Goal: Participate in discussion

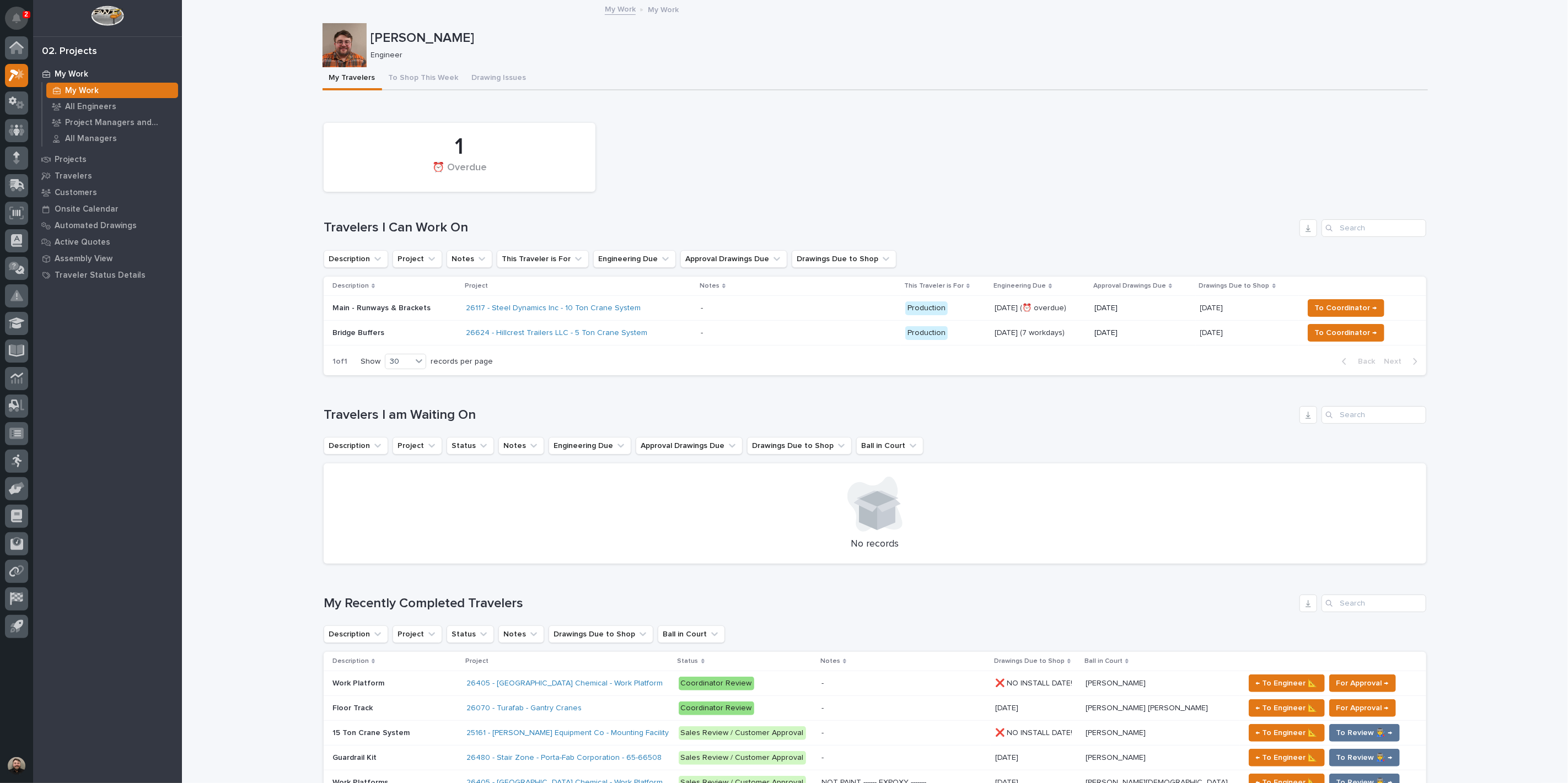
click at [15, 23] on button "Notifications" at bounding box center [16, 18] width 23 height 23
click at [15, 19] on icon "Notifications" at bounding box center [16, 18] width 9 height 10
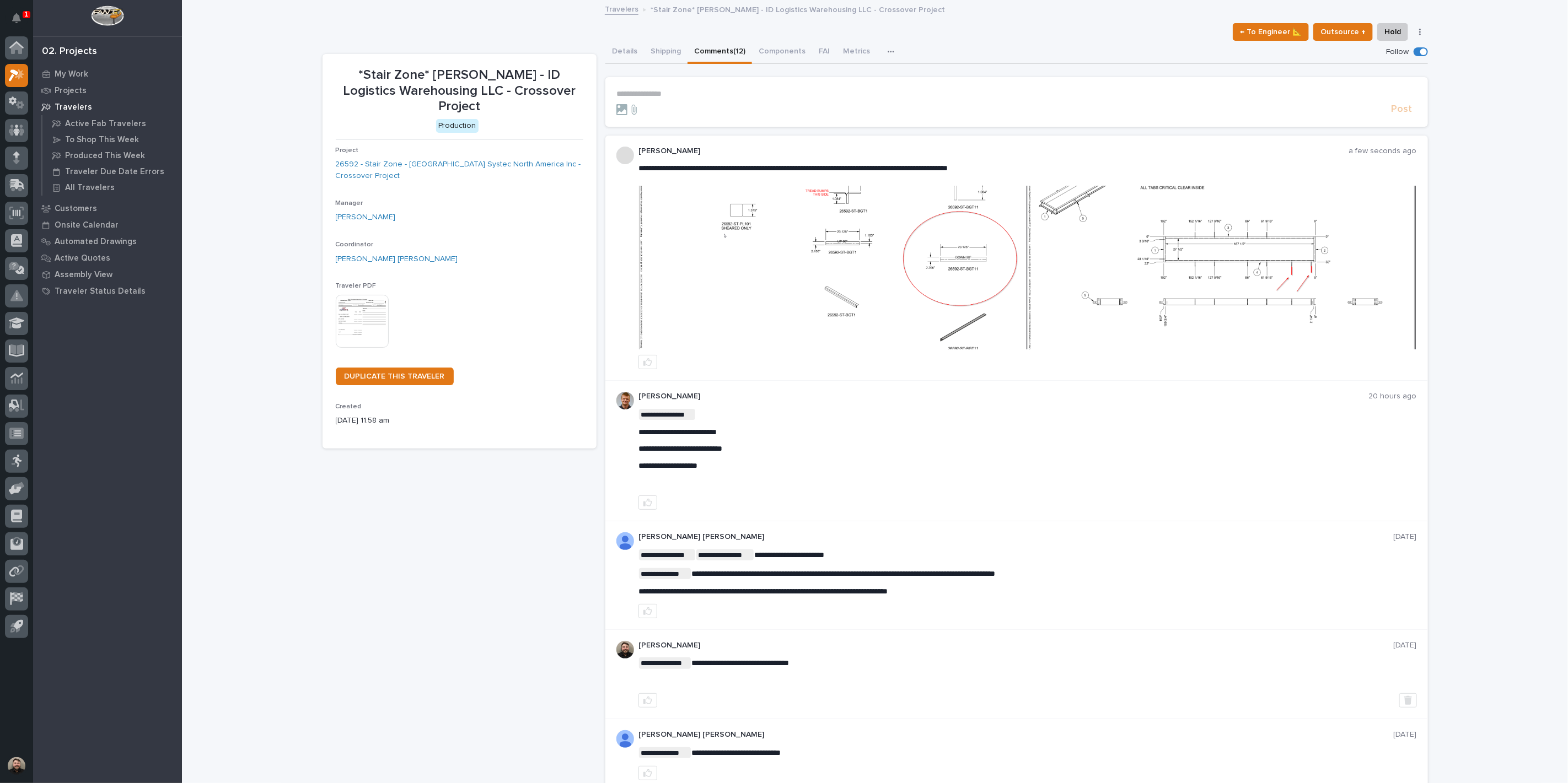
click at [872, 252] on img at bounding box center [833, 267] width 388 height 164
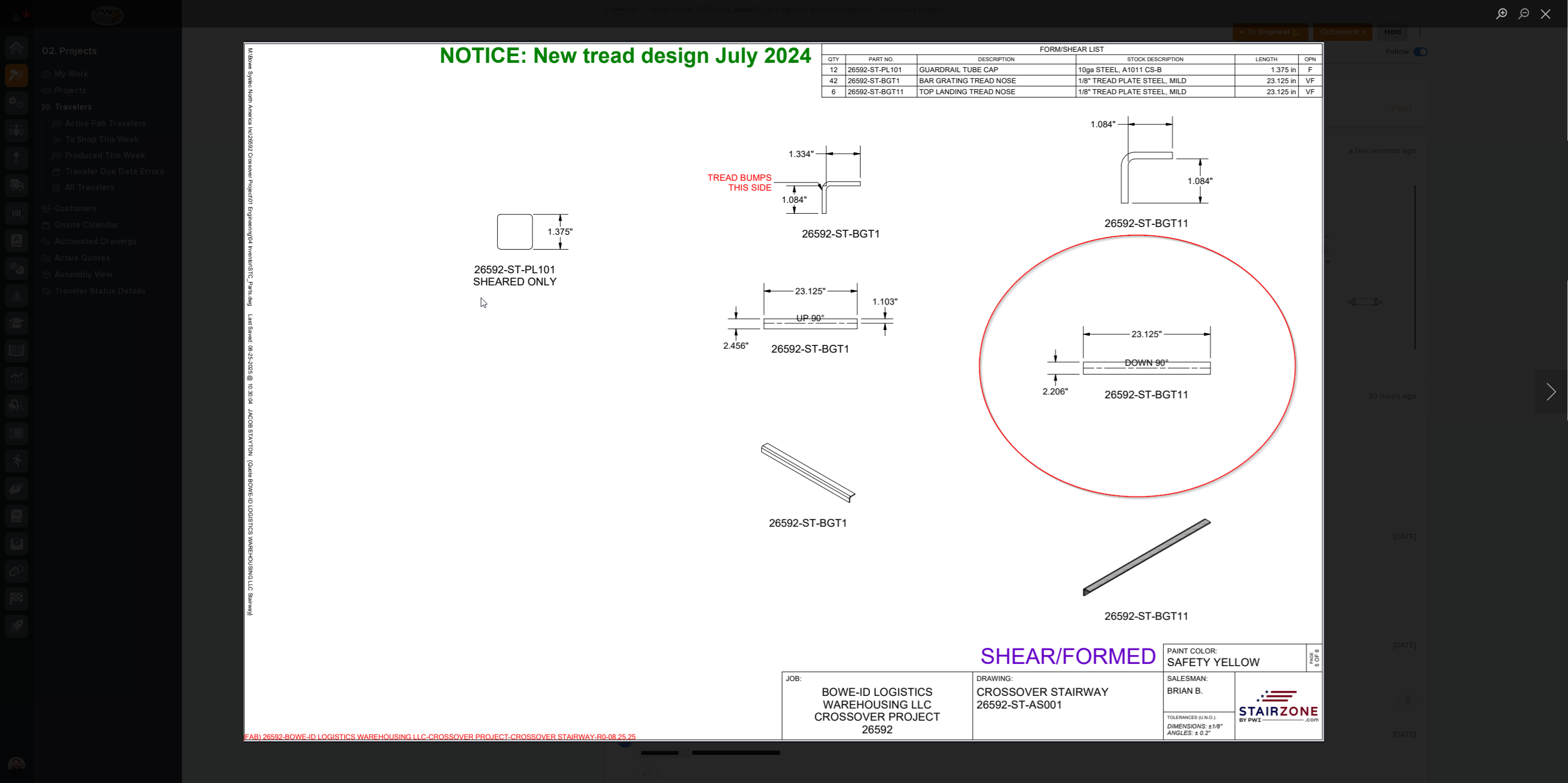
click at [967, 260] on img "Lightbox" at bounding box center [783, 392] width 1080 height 702
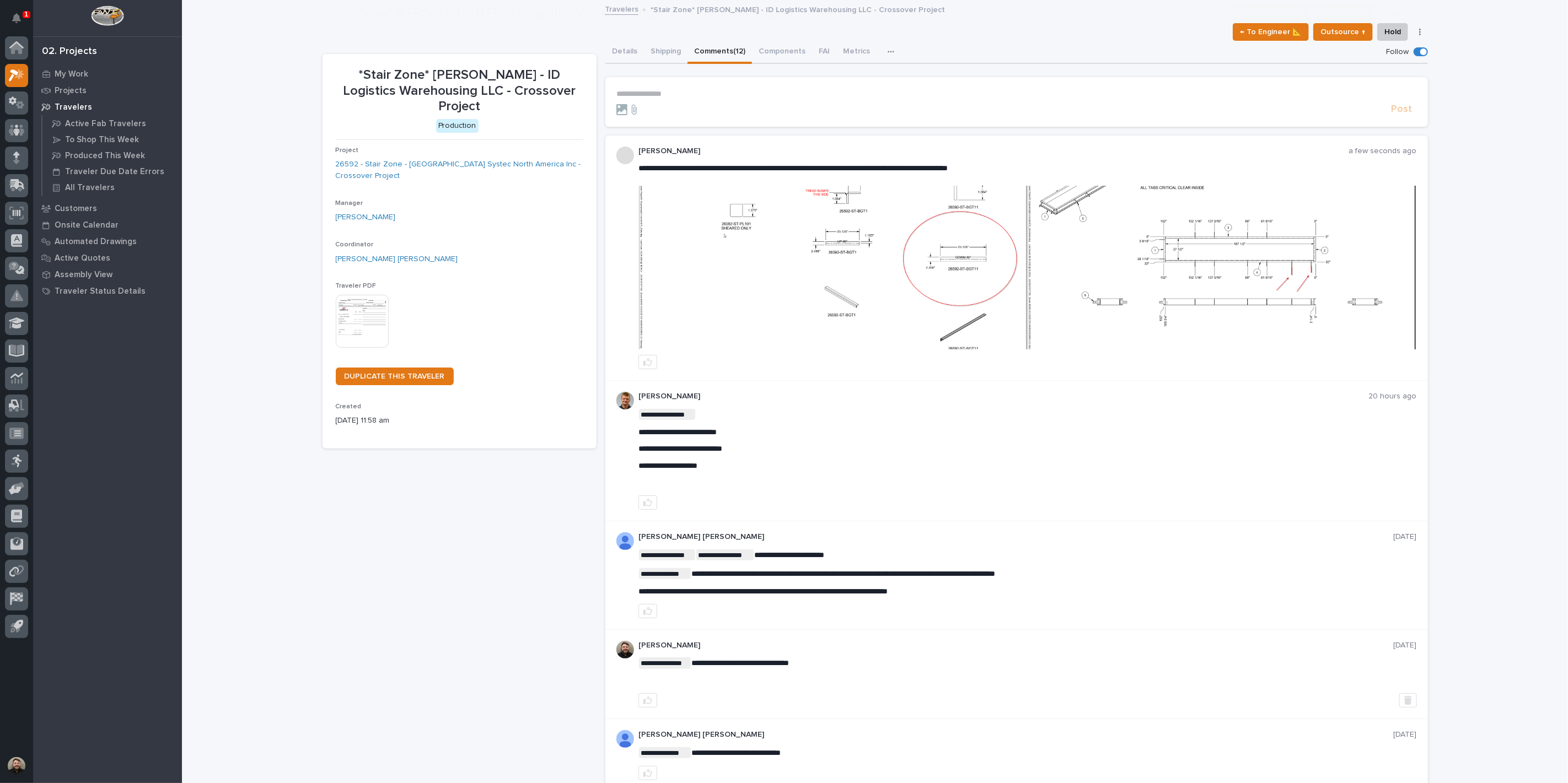
scroll to position [75, 0]
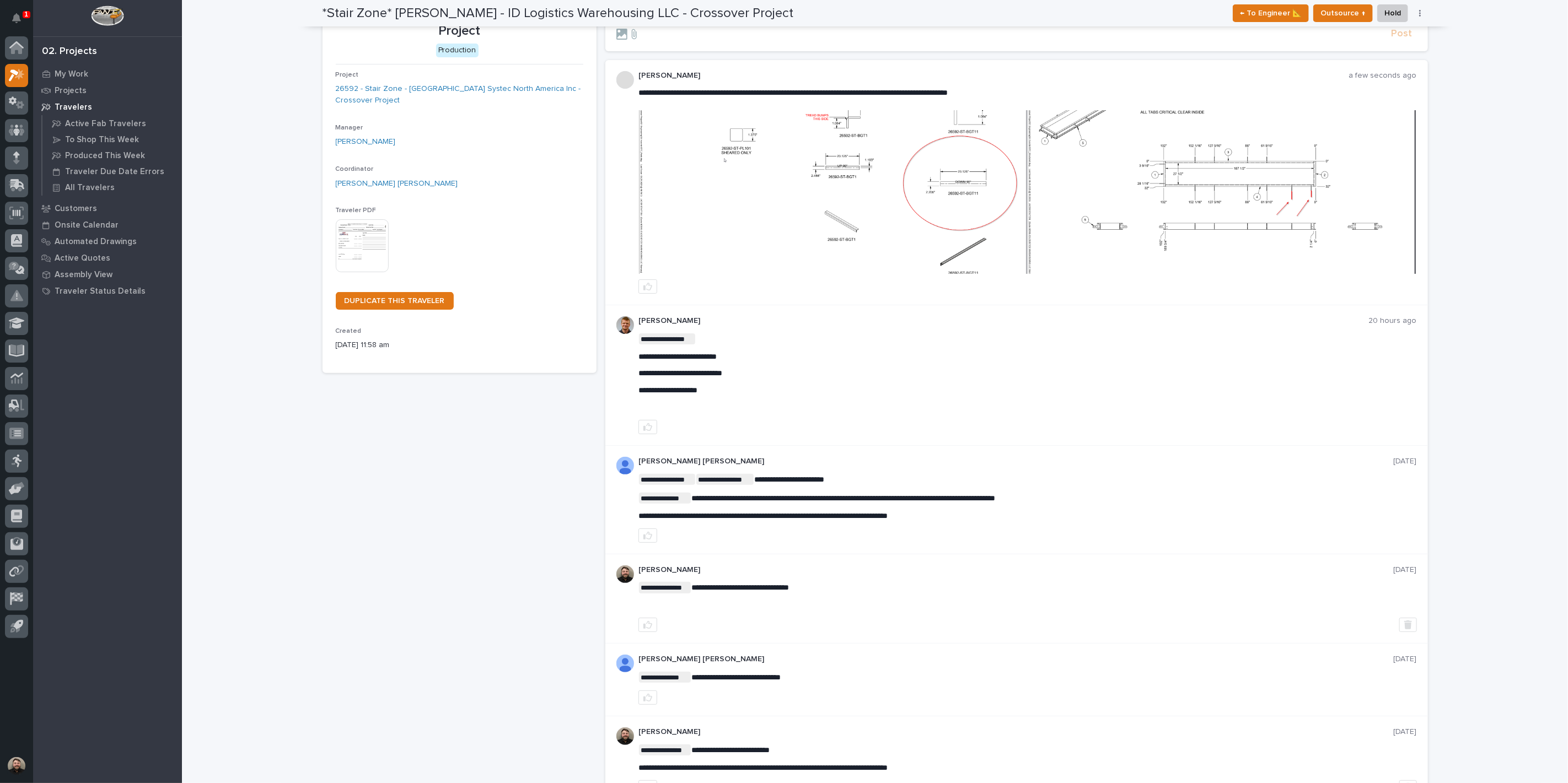
click at [1209, 221] on img at bounding box center [1222, 192] width 388 height 164
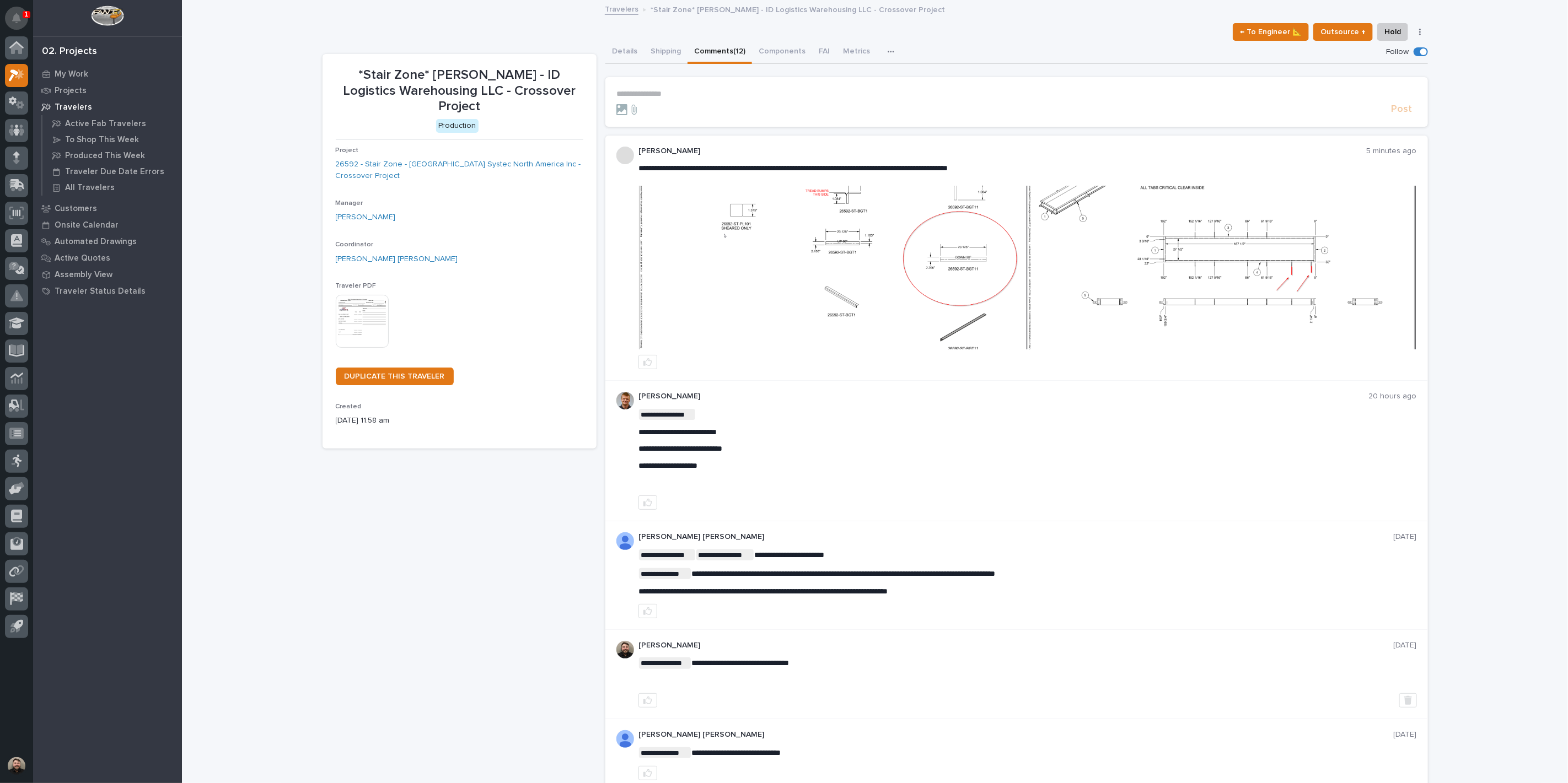
click at [15, 18] on icon "Notifications" at bounding box center [16, 18] width 9 height 10
click at [449, 37] on div "← To Engineer 📐 Outsource ↑ Hold Cancel Change Traveler Type Regenerate PDF Gen…" at bounding box center [875, 32] width 1105 height 18
click at [869, 266] on img at bounding box center [833, 267] width 388 height 164
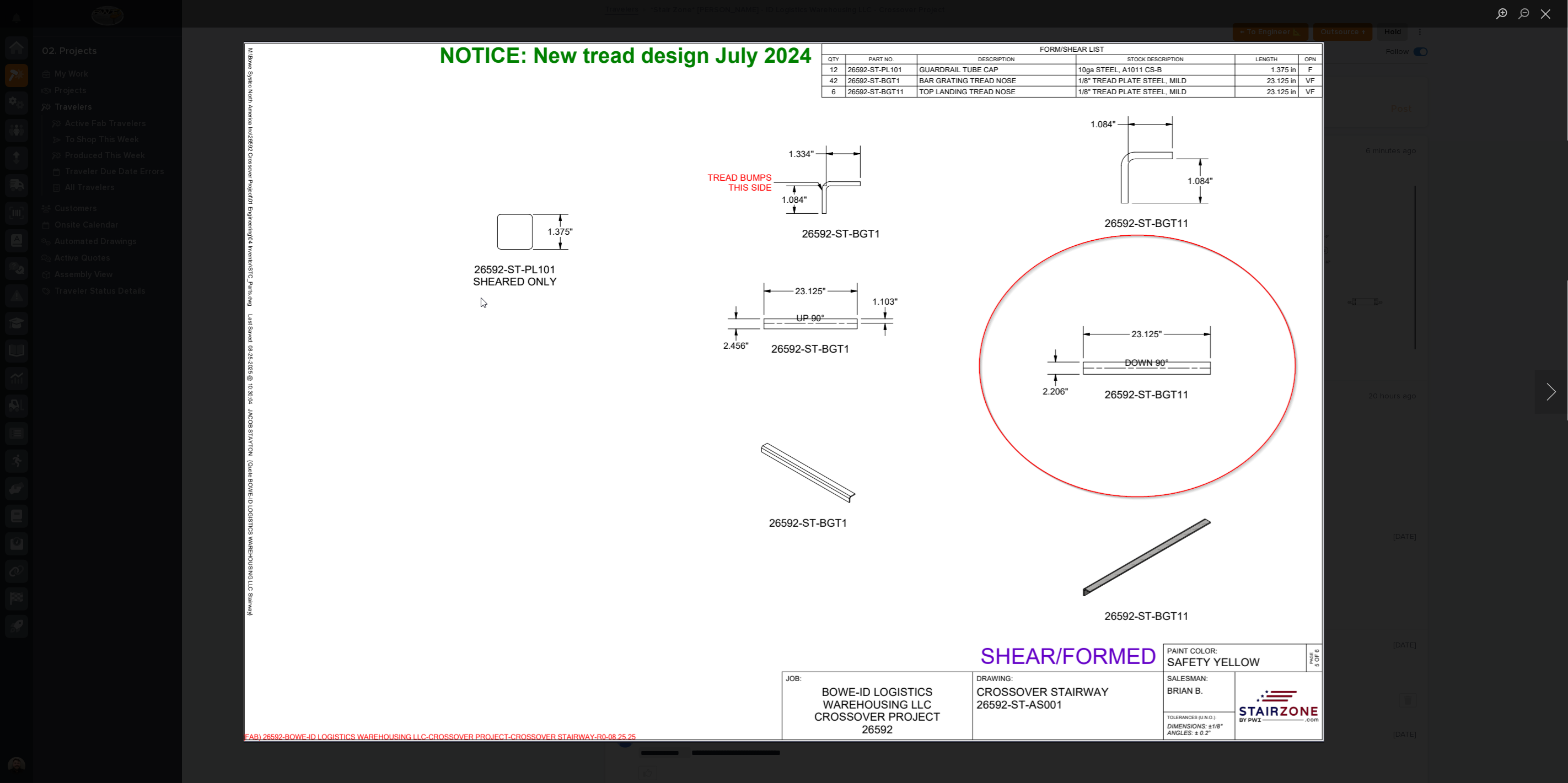
click at [954, 237] on img "Lightbox" at bounding box center [783, 392] width 1080 height 702
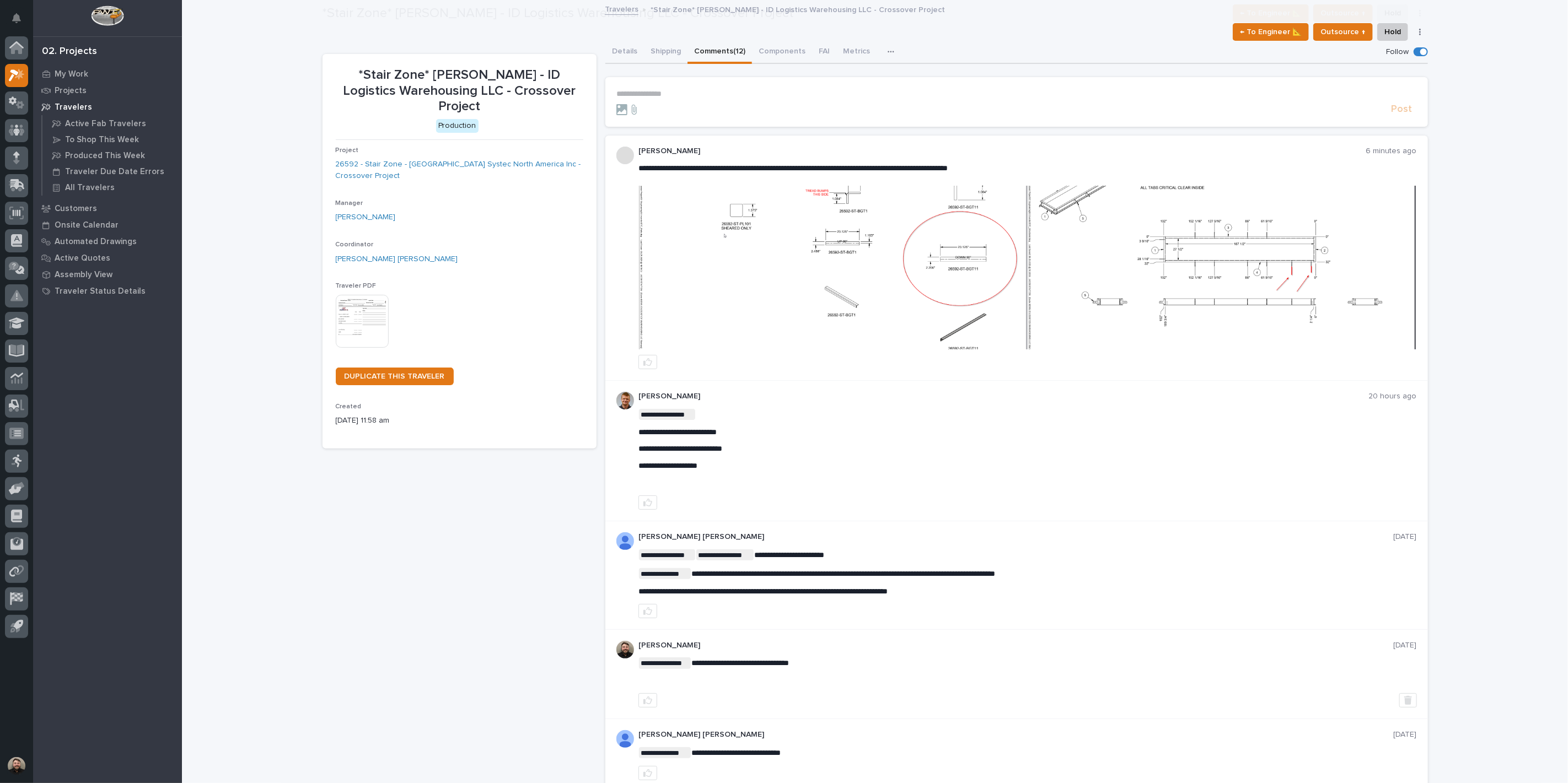
scroll to position [75, 0]
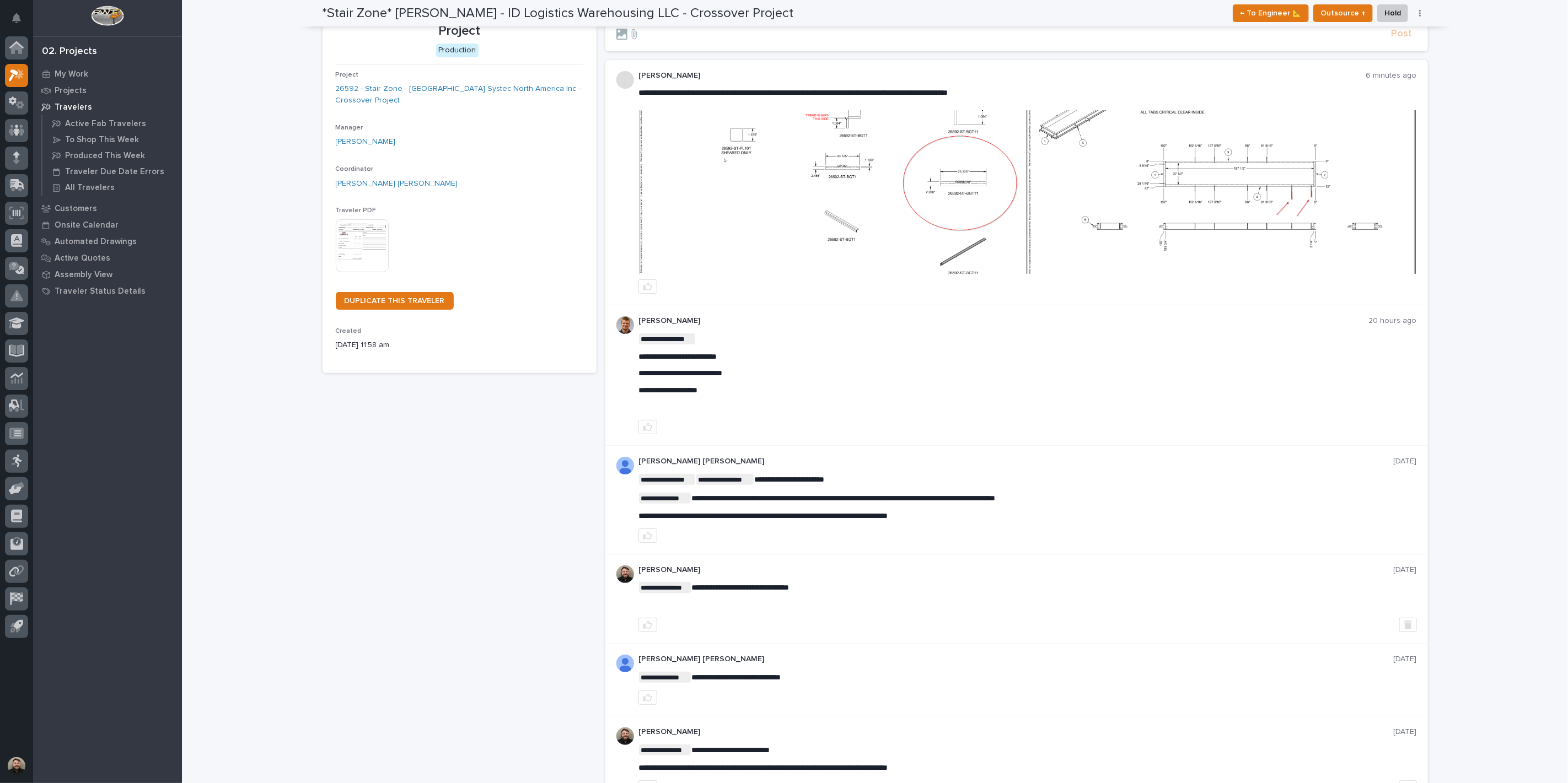
click at [874, 189] on img at bounding box center [833, 192] width 388 height 164
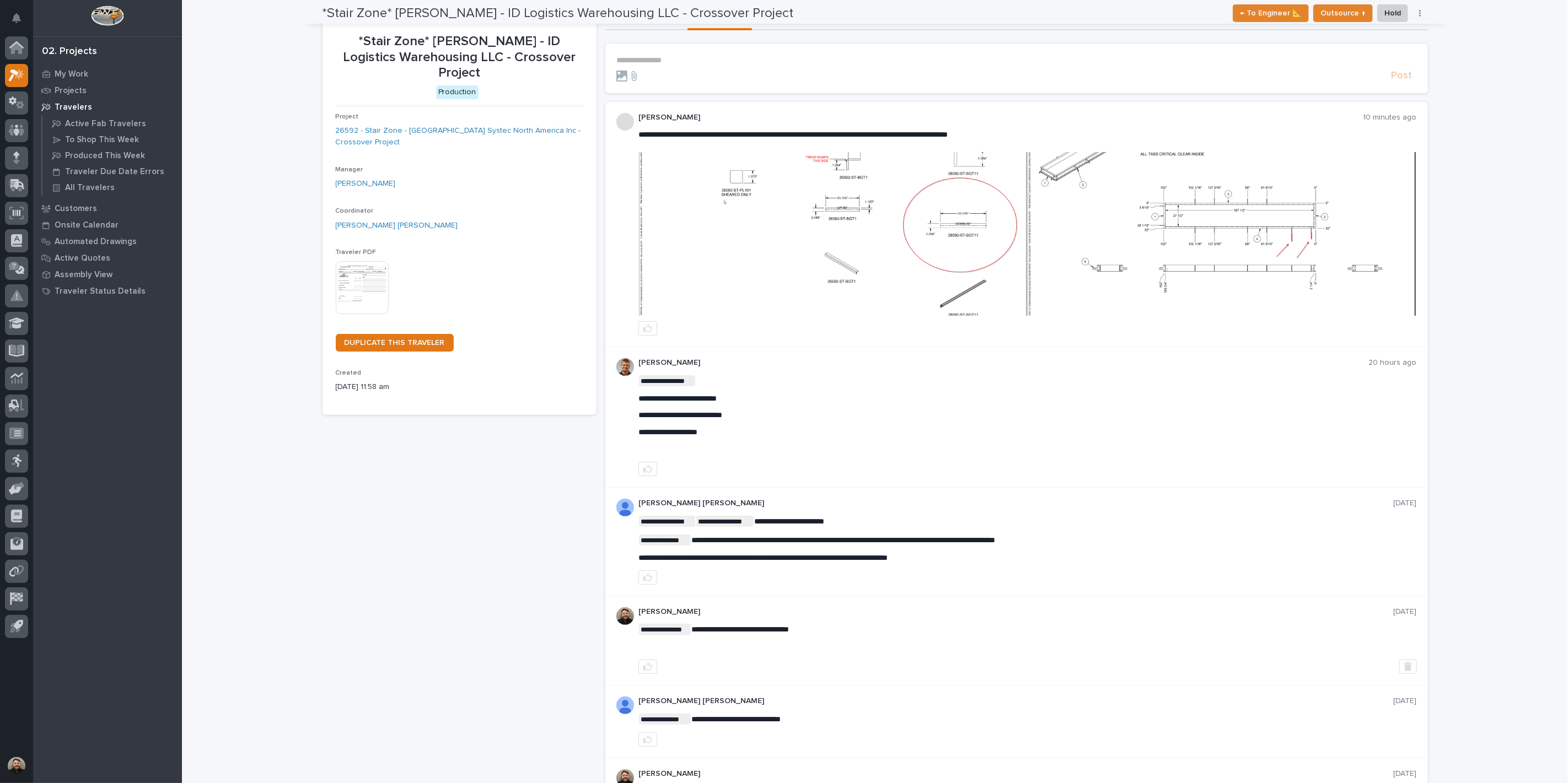
scroll to position [0, 0]
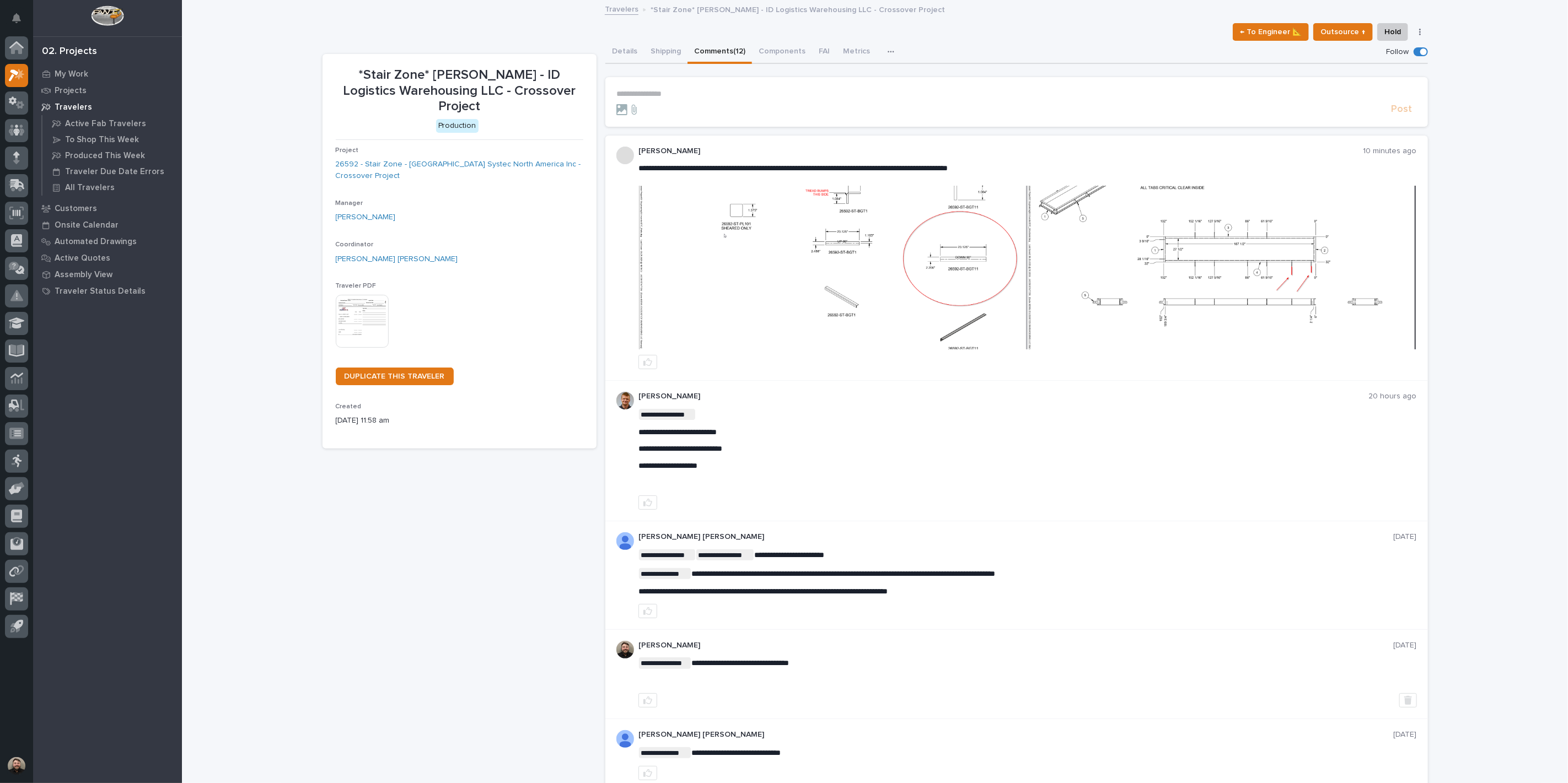
click at [754, 101] on form "**********" at bounding box center [1017, 102] width 800 height 26
click at [754, 91] on p "**********" at bounding box center [1017, 94] width 800 height 9
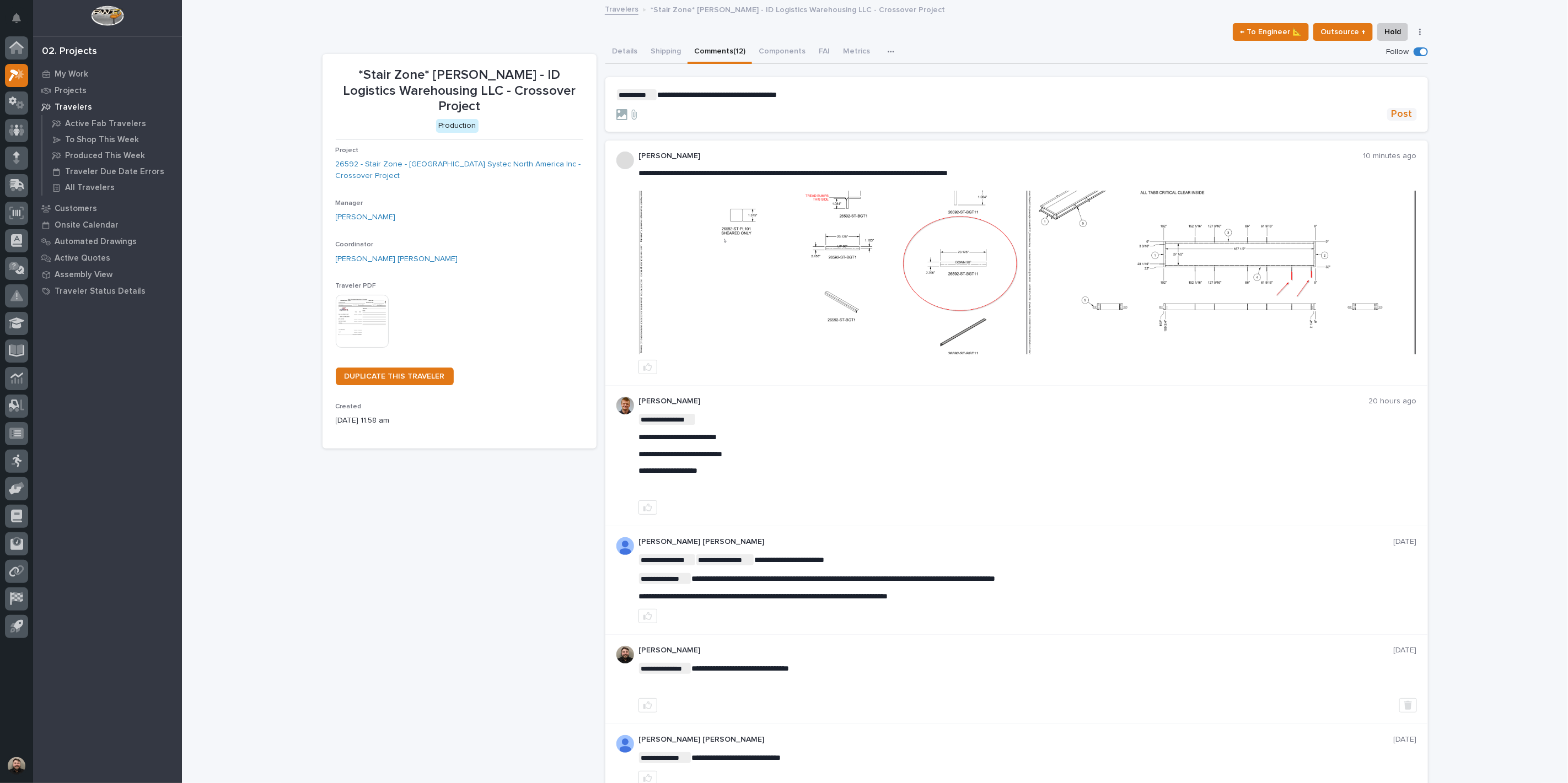
click at [1395, 112] on span "Post" at bounding box center [1402, 114] width 21 height 13
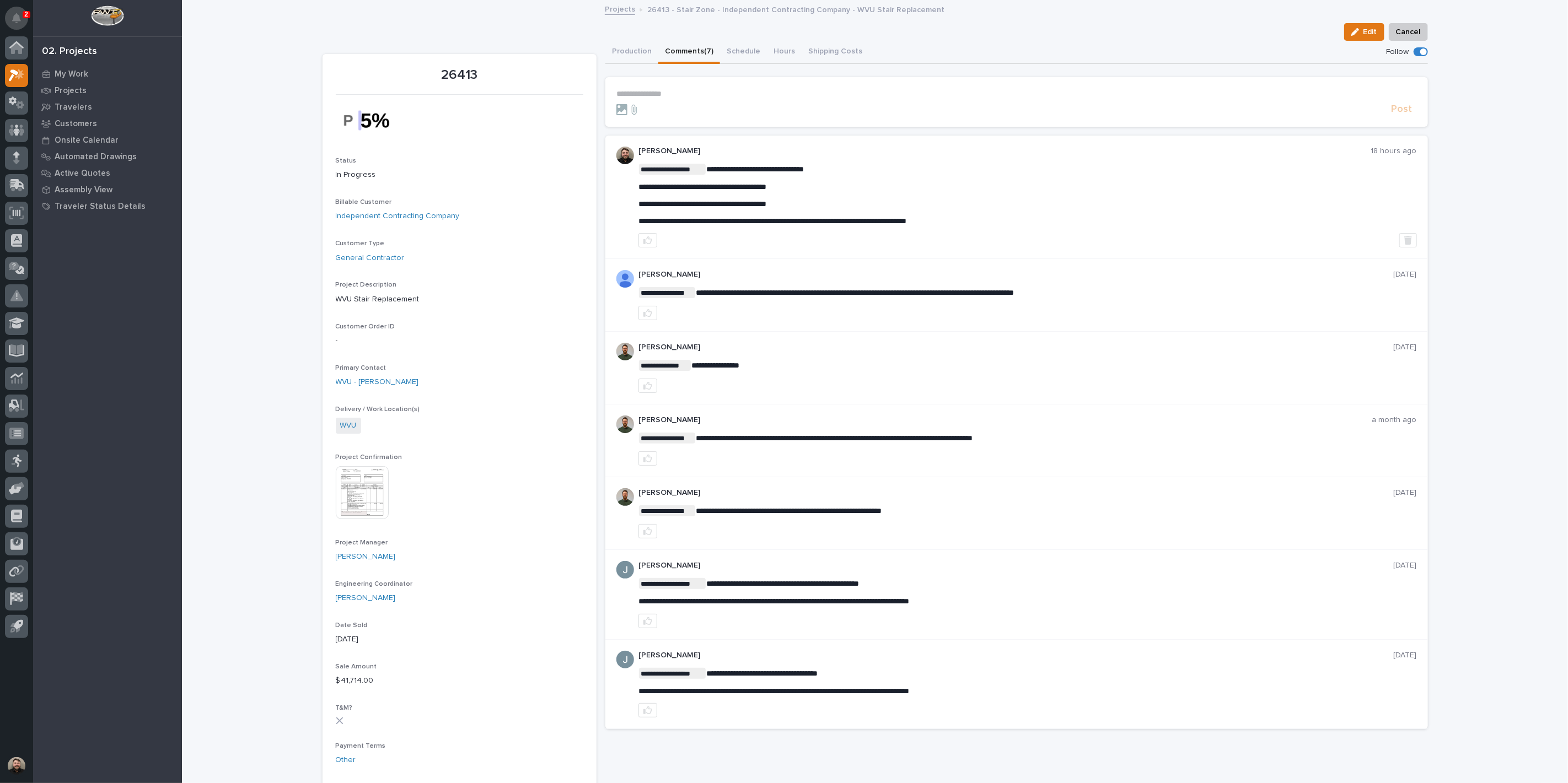
click at [14, 24] on button "Notifications" at bounding box center [16, 18] width 23 height 23
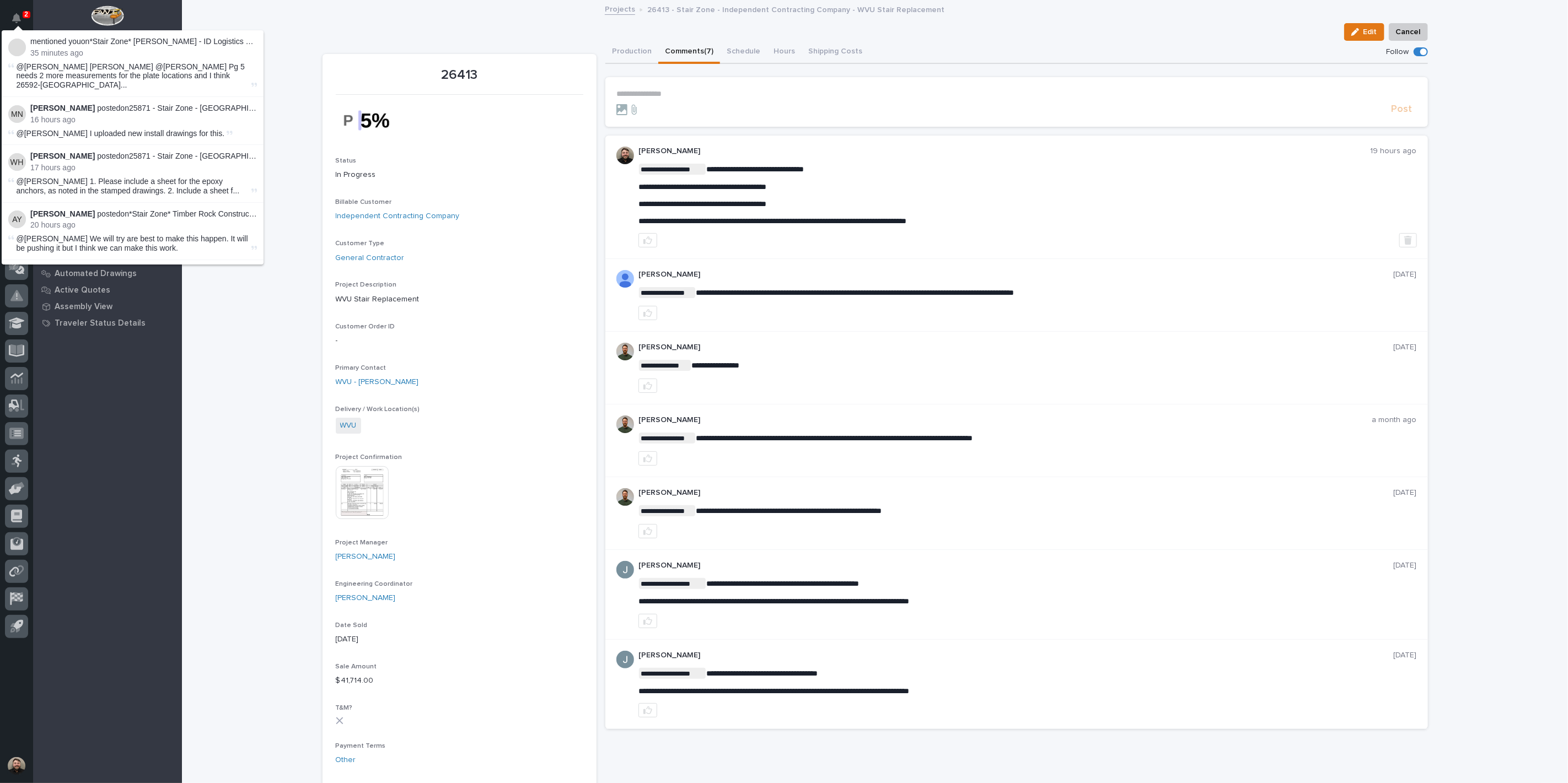
click at [323, 20] on div "26413 Edit Cancel Edit Cancel 26413 Status In Progress Billable Customer Indepe…" at bounding box center [875, 704] width 1105 height 1406
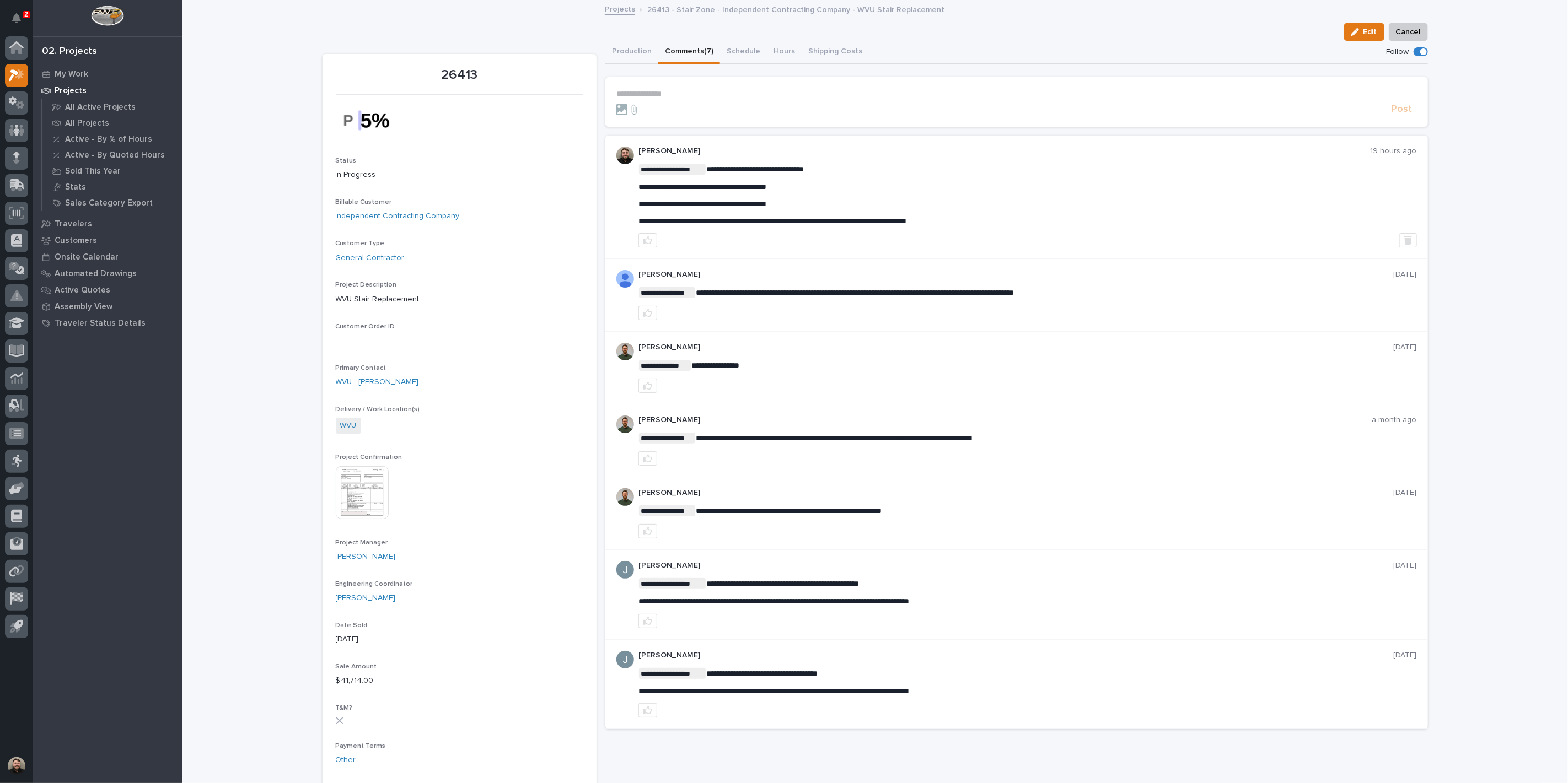
click at [26, 17] on p "2" at bounding box center [26, 14] width 4 height 8
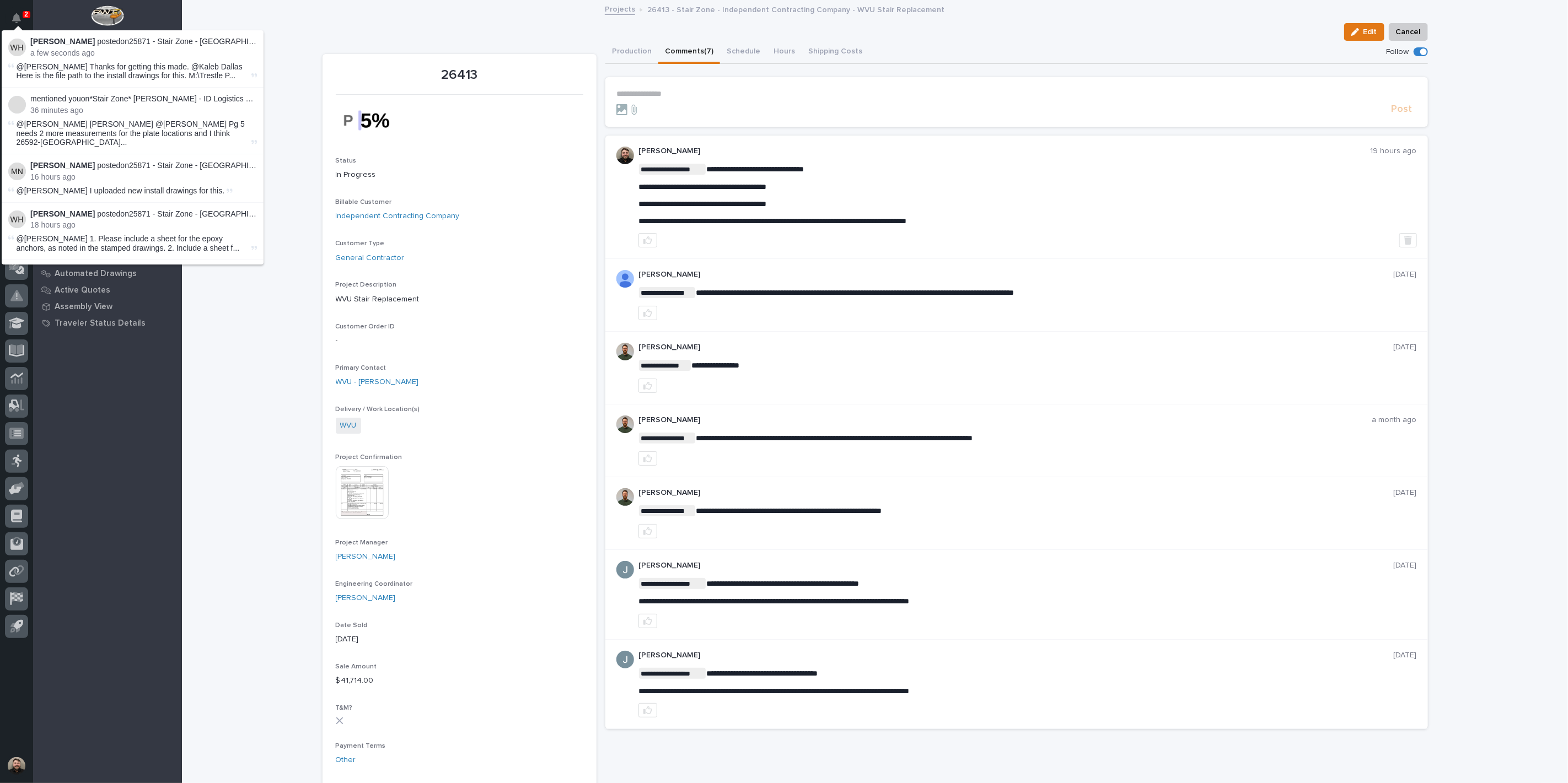
click at [503, 30] on div "Edit Cancel" at bounding box center [875, 32] width 1105 height 18
